Goal: Task Accomplishment & Management: Manage account settings

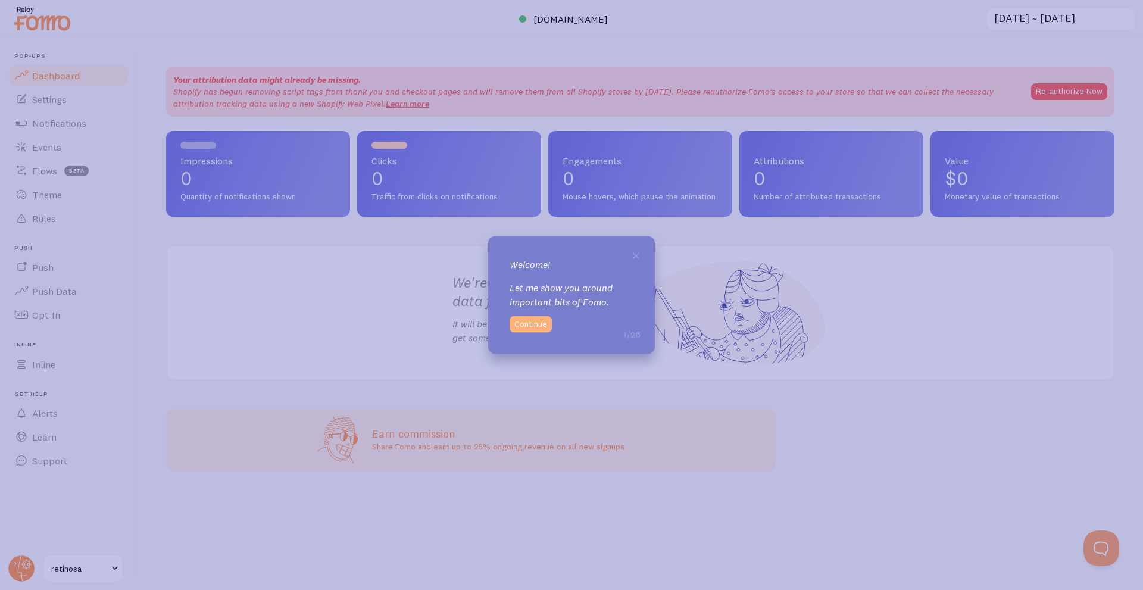
click at [523, 323] on button "Continue" at bounding box center [531, 324] width 42 height 17
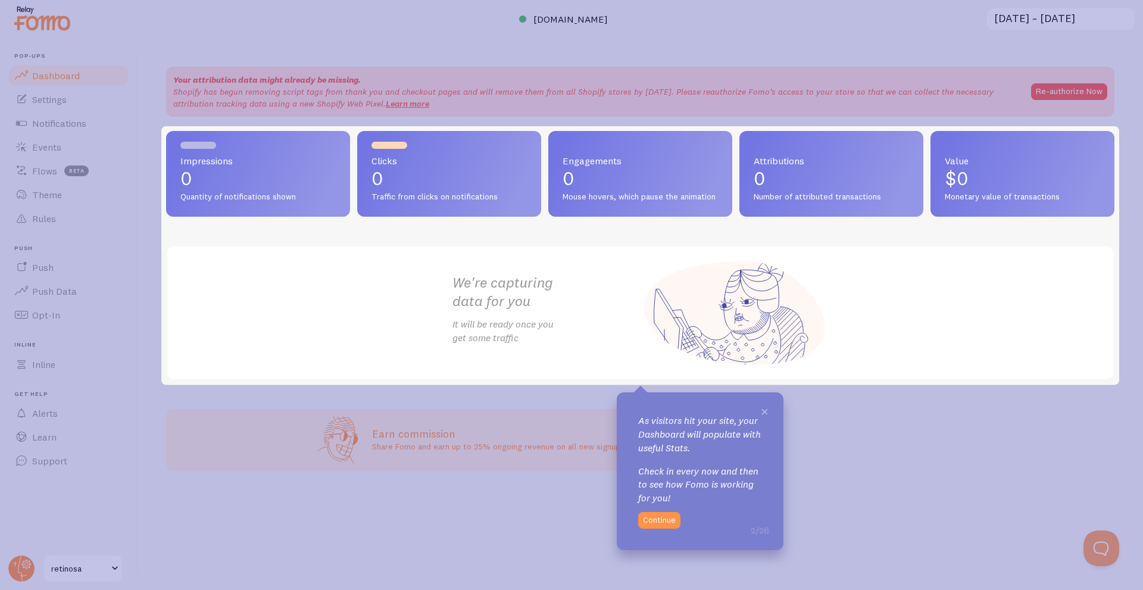
click at [767, 408] on span "×" at bounding box center [764, 411] width 9 height 18
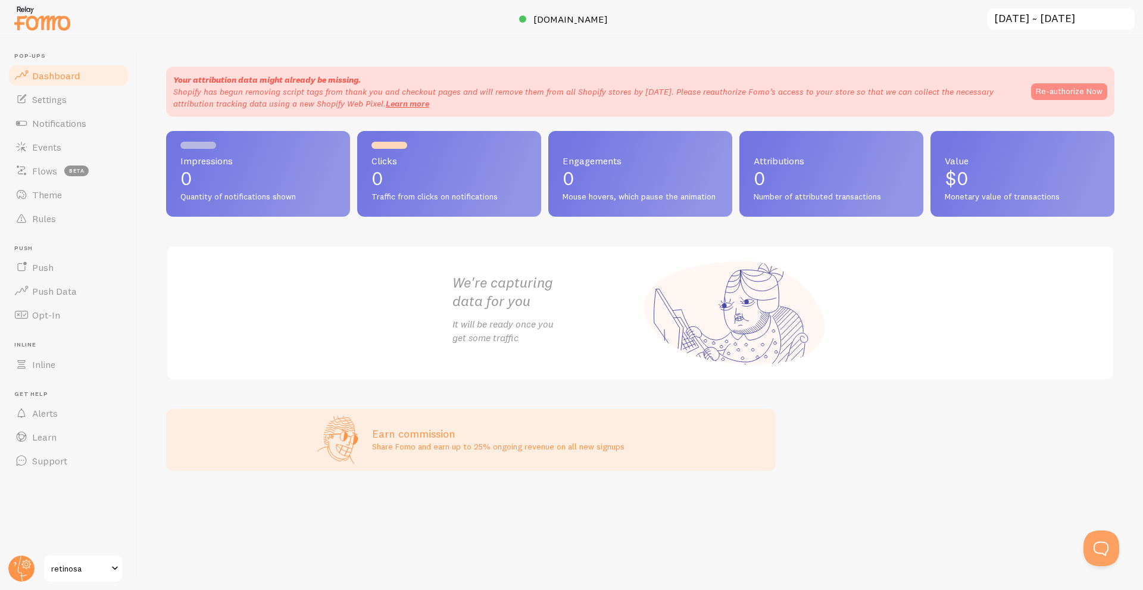
click at [1074, 88] on button "Re-authorize Now" at bounding box center [1069, 91] width 76 height 17
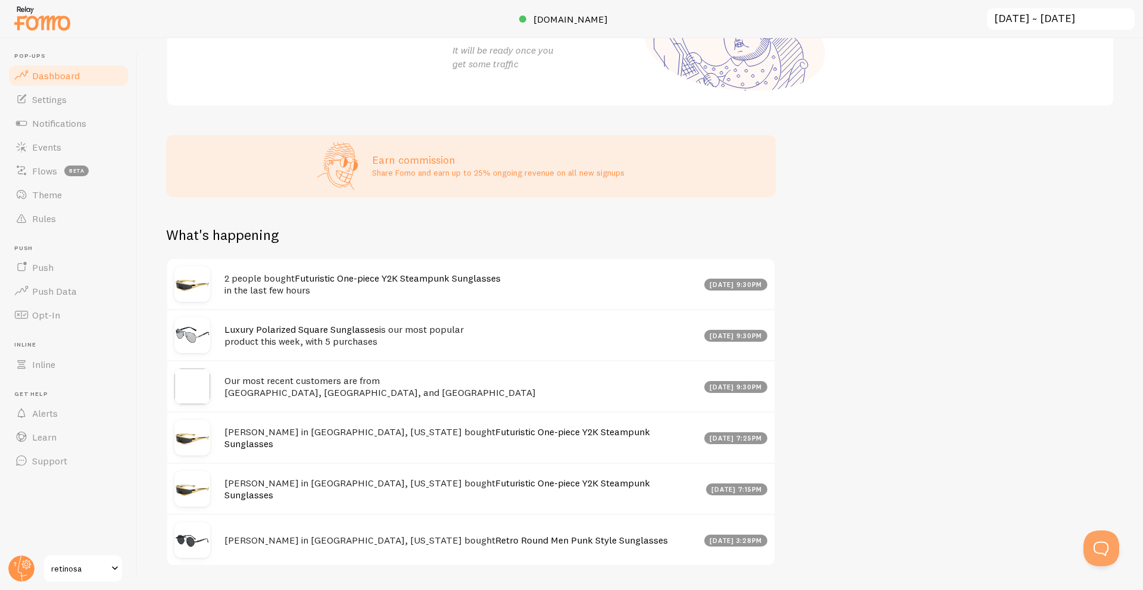
scroll to position [268, 0]
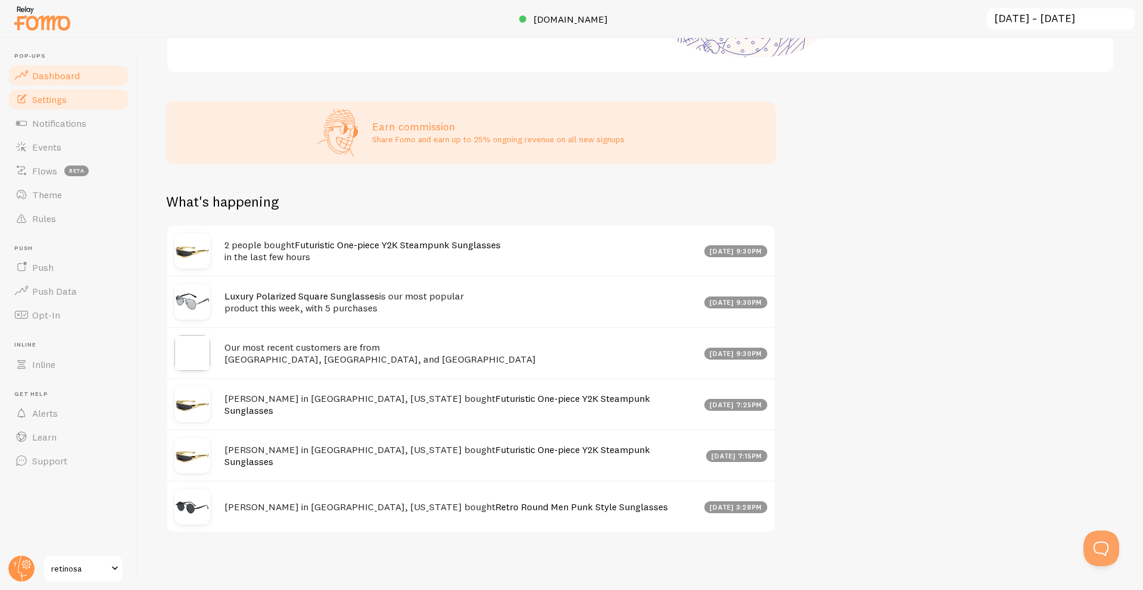
click at [54, 102] on span "Settings" at bounding box center [49, 99] width 35 height 12
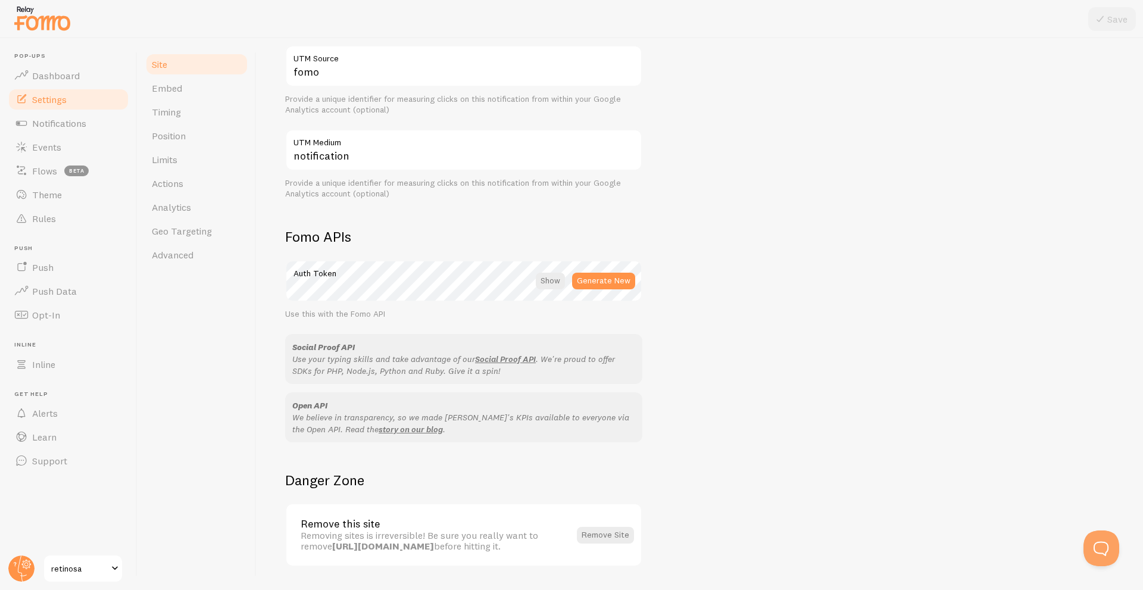
scroll to position [534, 0]
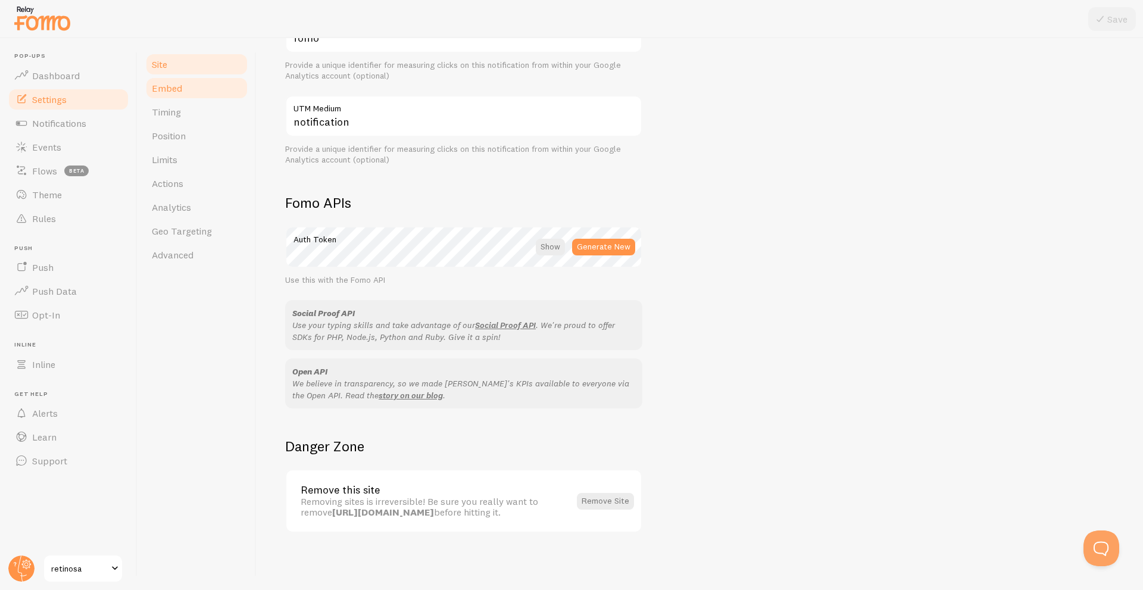
click at [164, 89] on span "Embed" at bounding box center [167, 88] width 30 height 12
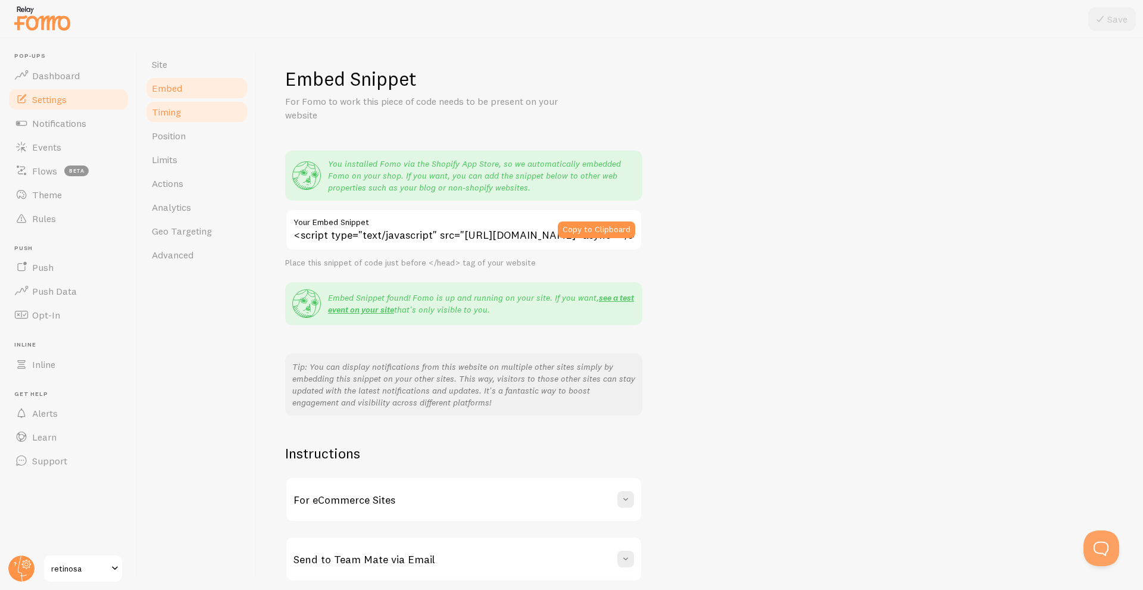
click at [173, 109] on span "Timing" at bounding box center [166, 112] width 29 height 12
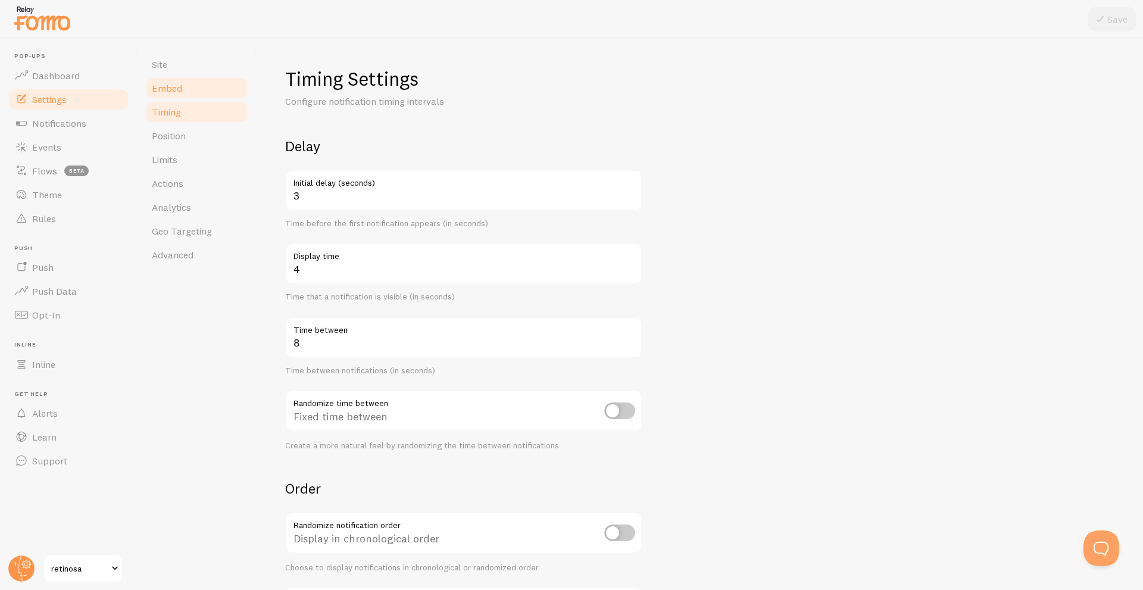
click at [183, 86] on link "Embed" at bounding box center [197, 88] width 104 height 24
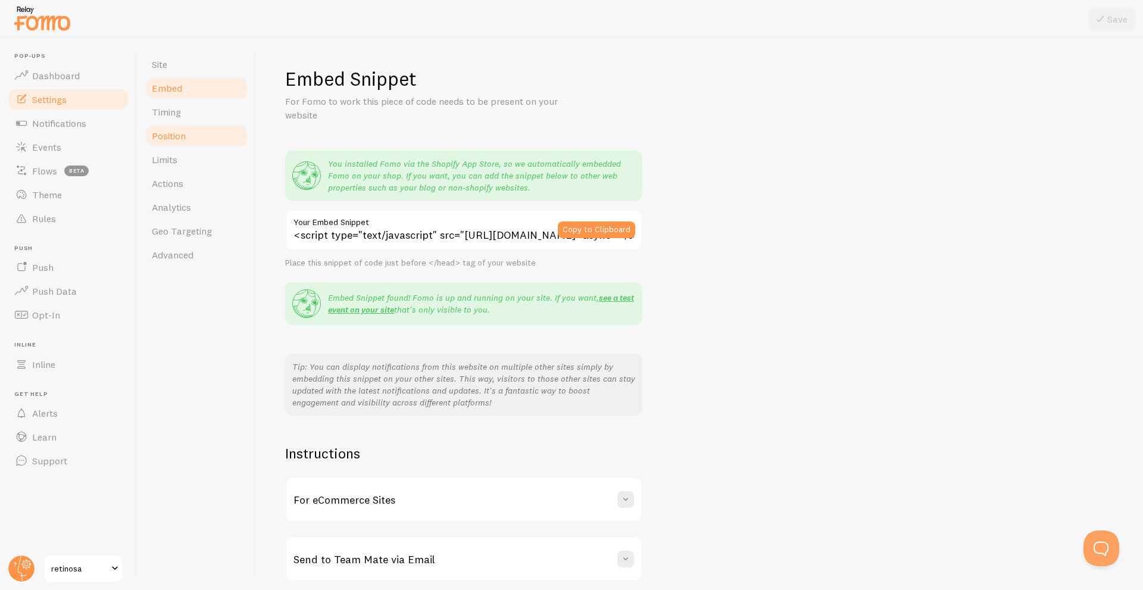
click at [175, 136] on span "Position" at bounding box center [169, 136] width 34 height 12
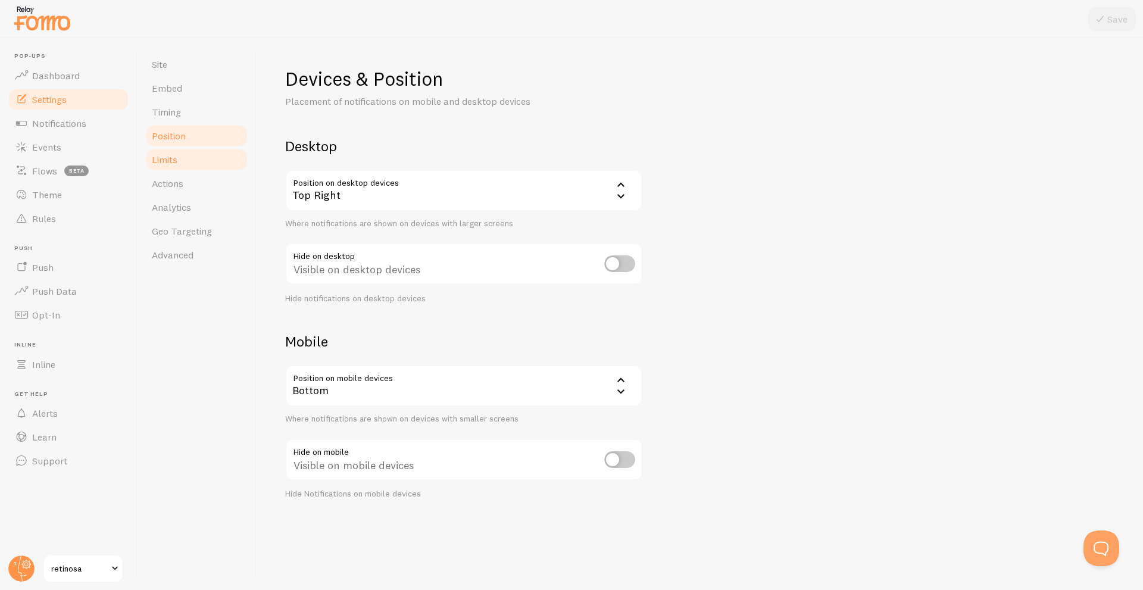
click at [172, 156] on span "Limits" at bounding box center [165, 160] width 26 height 12
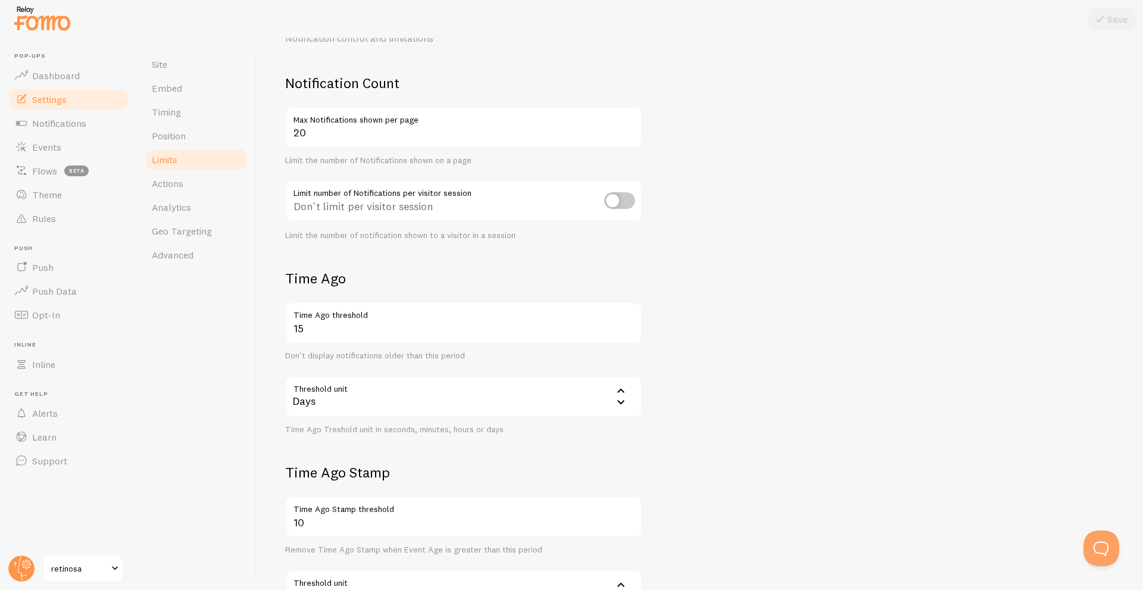
scroll to position [182, 0]
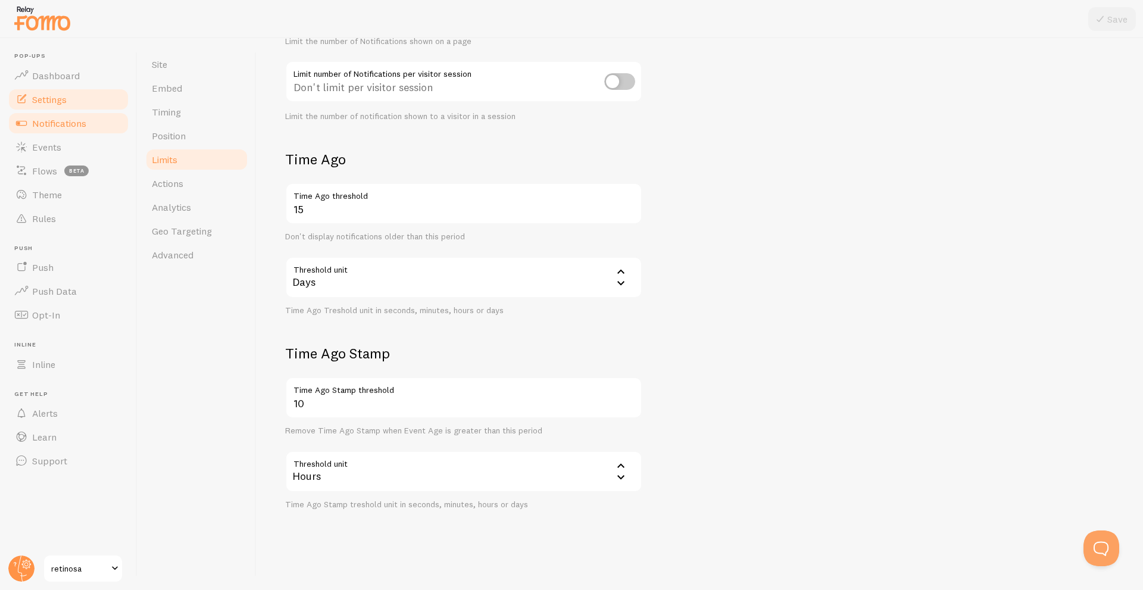
click at [52, 124] on span "Notifications" at bounding box center [59, 123] width 54 height 12
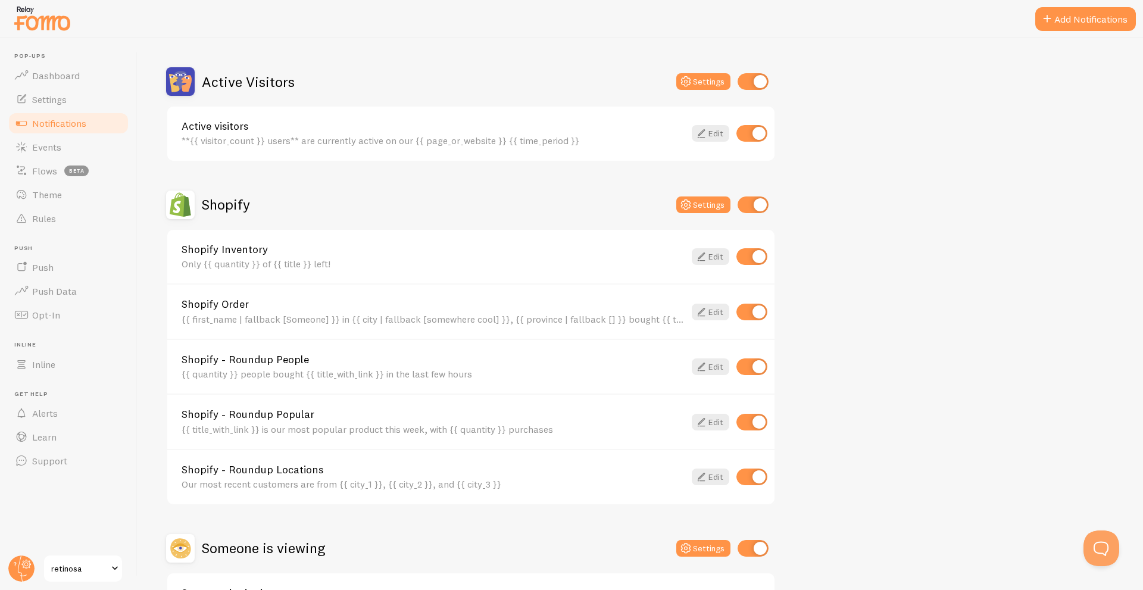
scroll to position [369, 0]
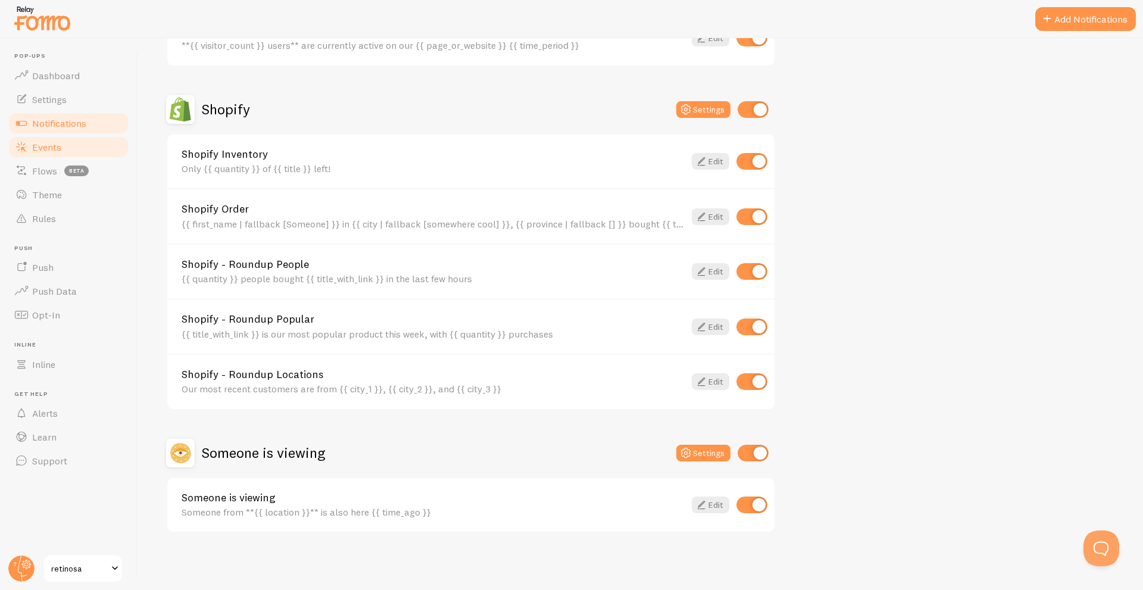
click at [47, 146] on span "Events" at bounding box center [46, 147] width 29 height 12
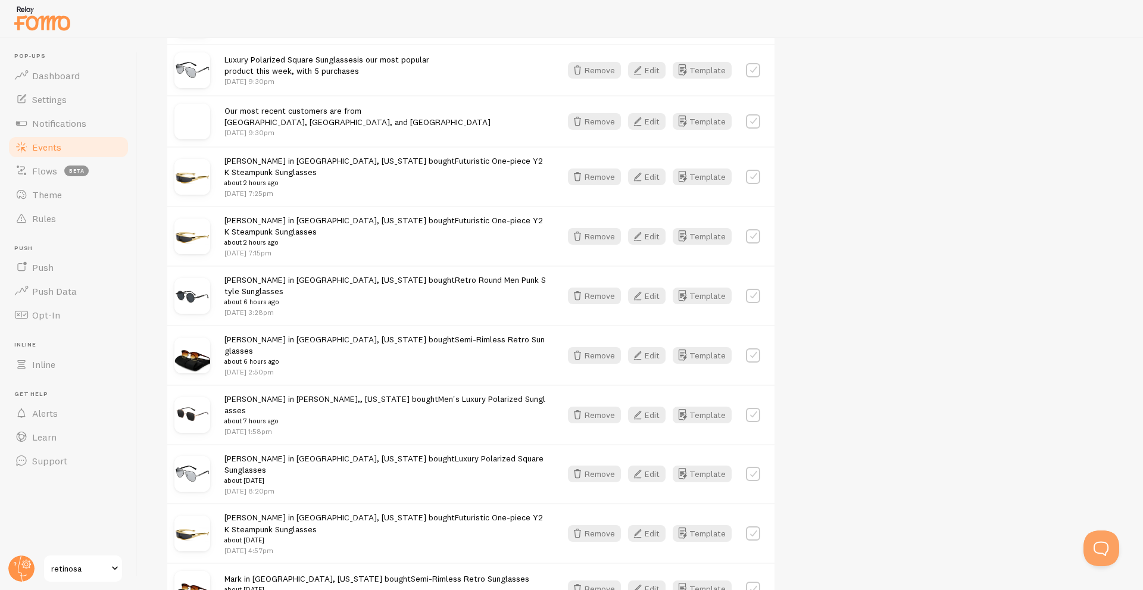
scroll to position [476, 0]
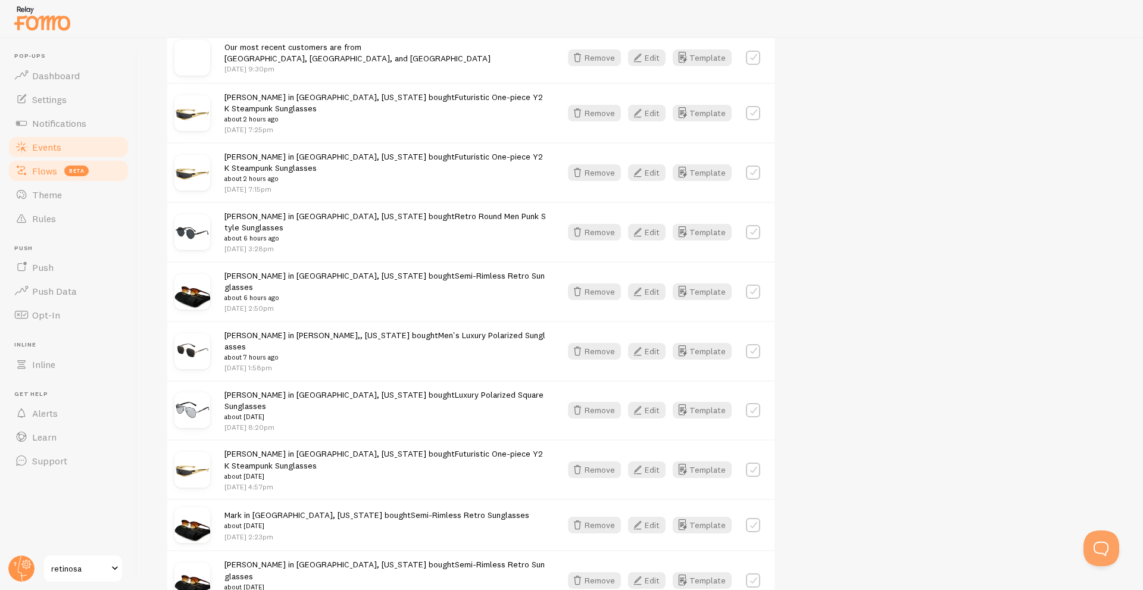
click at [38, 167] on span "Flows" at bounding box center [44, 171] width 25 height 12
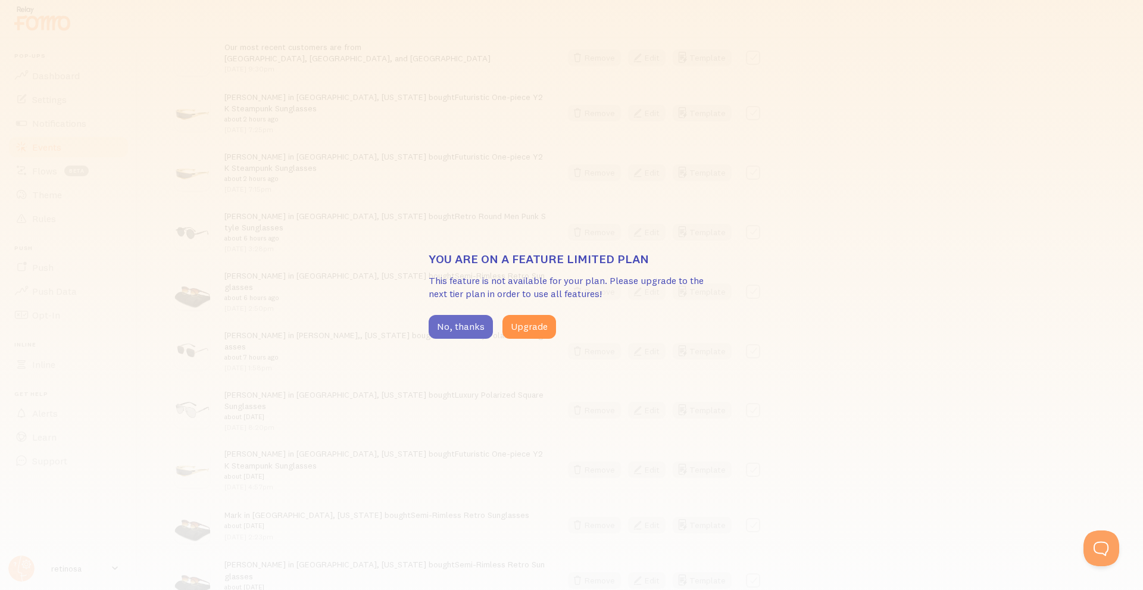
click at [462, 328] on button "No, thanks" at bounding box center [461, 327] width 64 height 24
